Goal: Find specific page/section: Find specific page/section

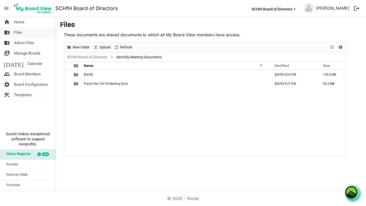
click at [18, 32] on span "Files" at bounding box center [18, 32] width 8 height 10
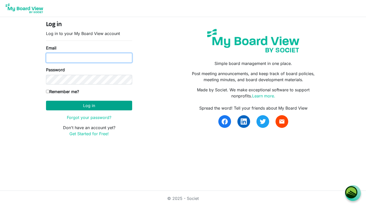
type input "[EMAIL_ADDRESS][DOMAIN_NAME]"
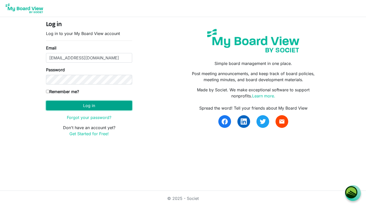
click at [90, 105] on button "Log in" at bounding box center [89, 106] width 86 height 10
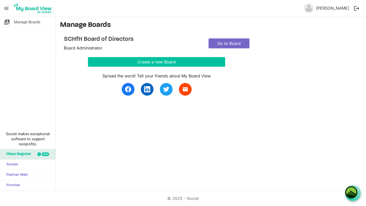
click at [227, 44] on link "Go to Board" at bounding box center [228, 44] width 41 height 10
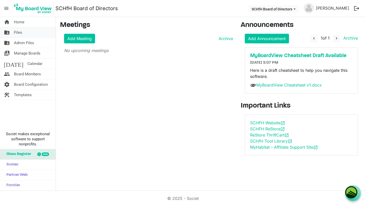
click at [22, 32] on link "folder_shared Files" at bounding box center [28, 32] width 56 height 10
